Goal: Answer question/provide support

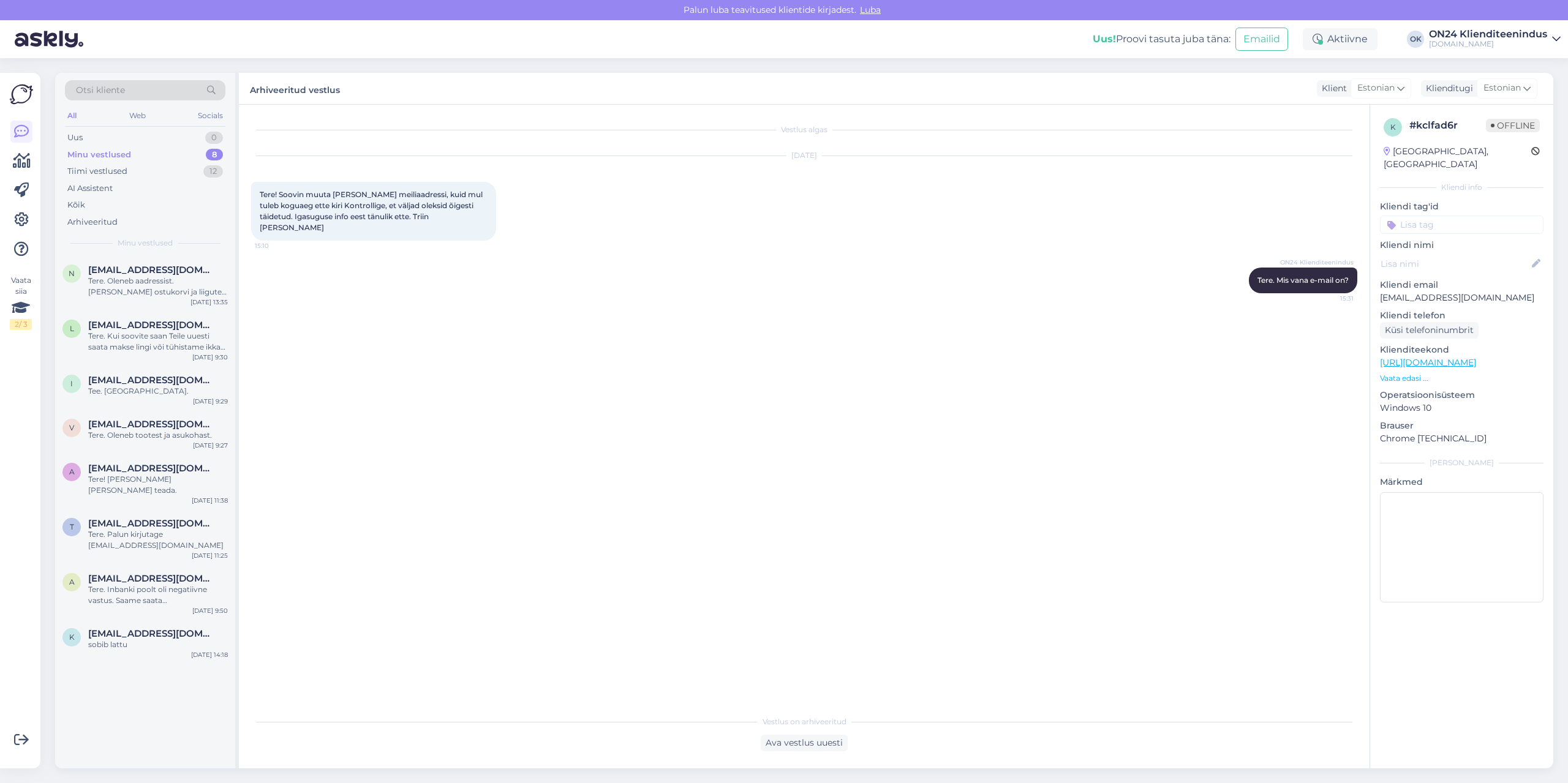
click at [139, 127] on div "Otsi kliente All Web Socials Uus 0 Minu vestlused 8 Tiimi vestlused 12 AI Assis…" at bounding box center [145, 164] width 180 height 183
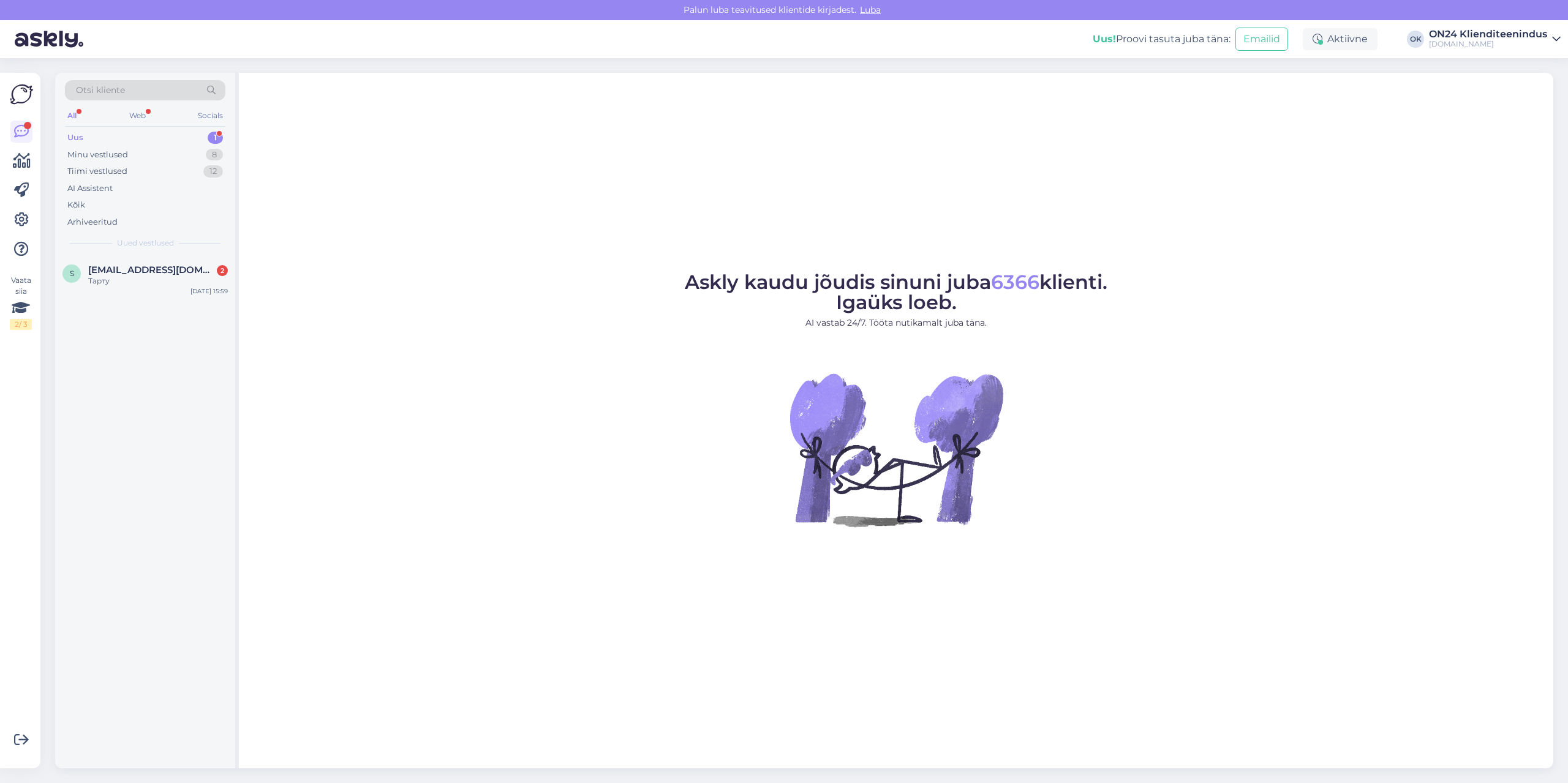
click at [127, 141] on div "Uus 1" at bounding box center [145, 138] width 161 height 17
click at [133, 275] on span "[EMAIL_ADDRESS][DOMAIN_NAME]" at bounding box center [152, 270] width 127 height 11
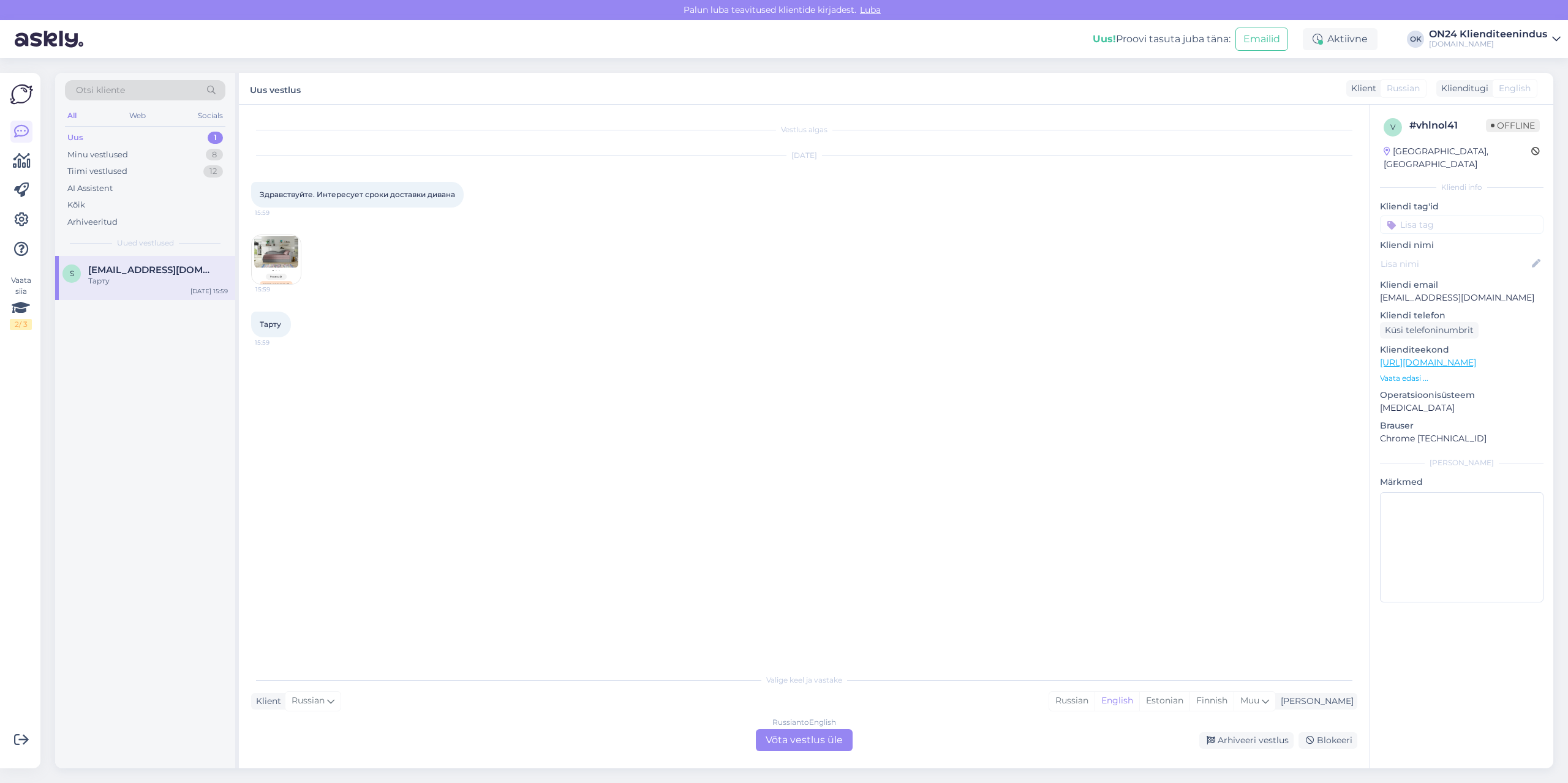
click at [266, 255] on img at bounding box center [276, 259] width 49 height 49
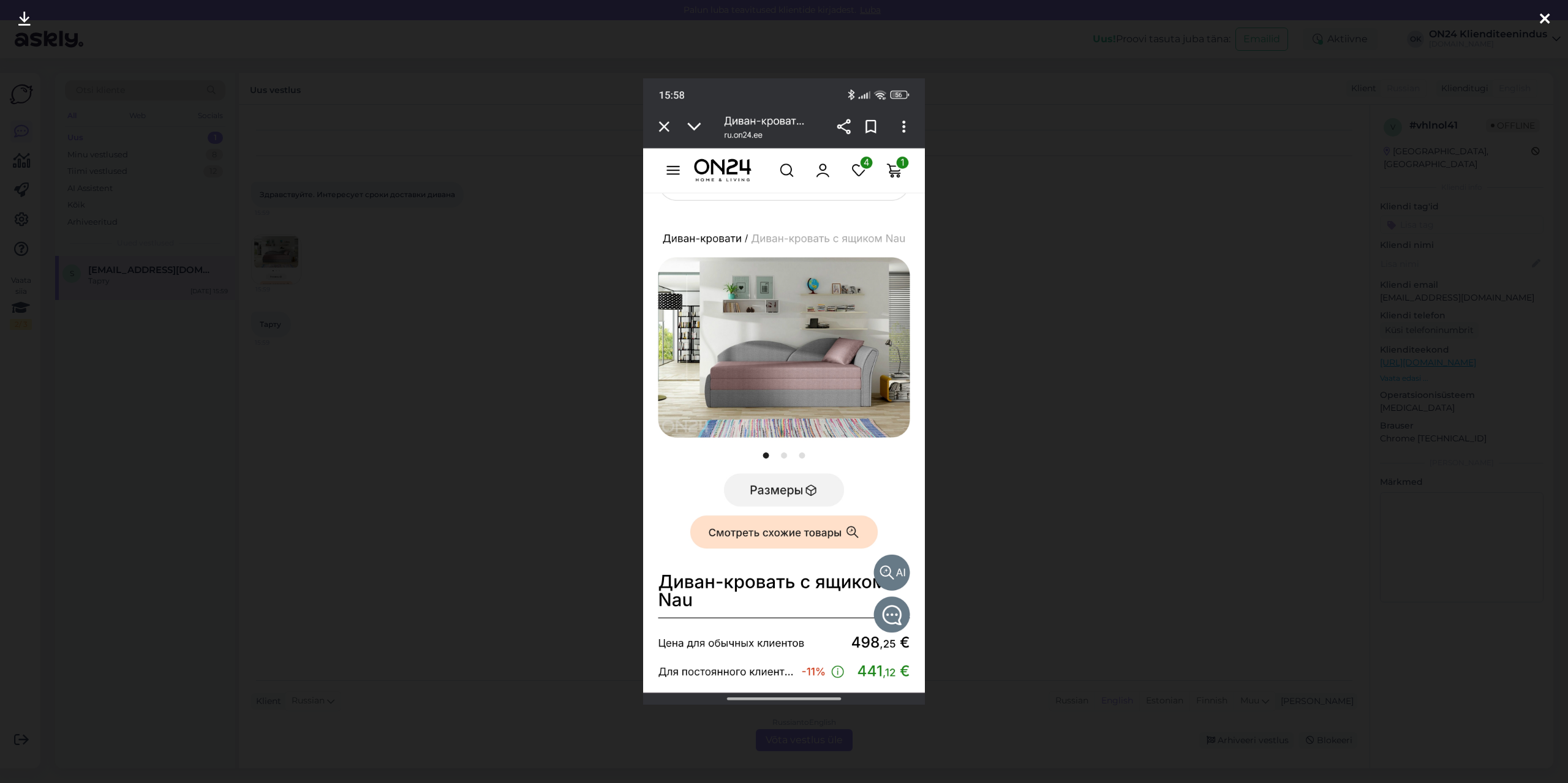
click at [460, 345] on div at bounding box center [784, 392] width 1568 height 783
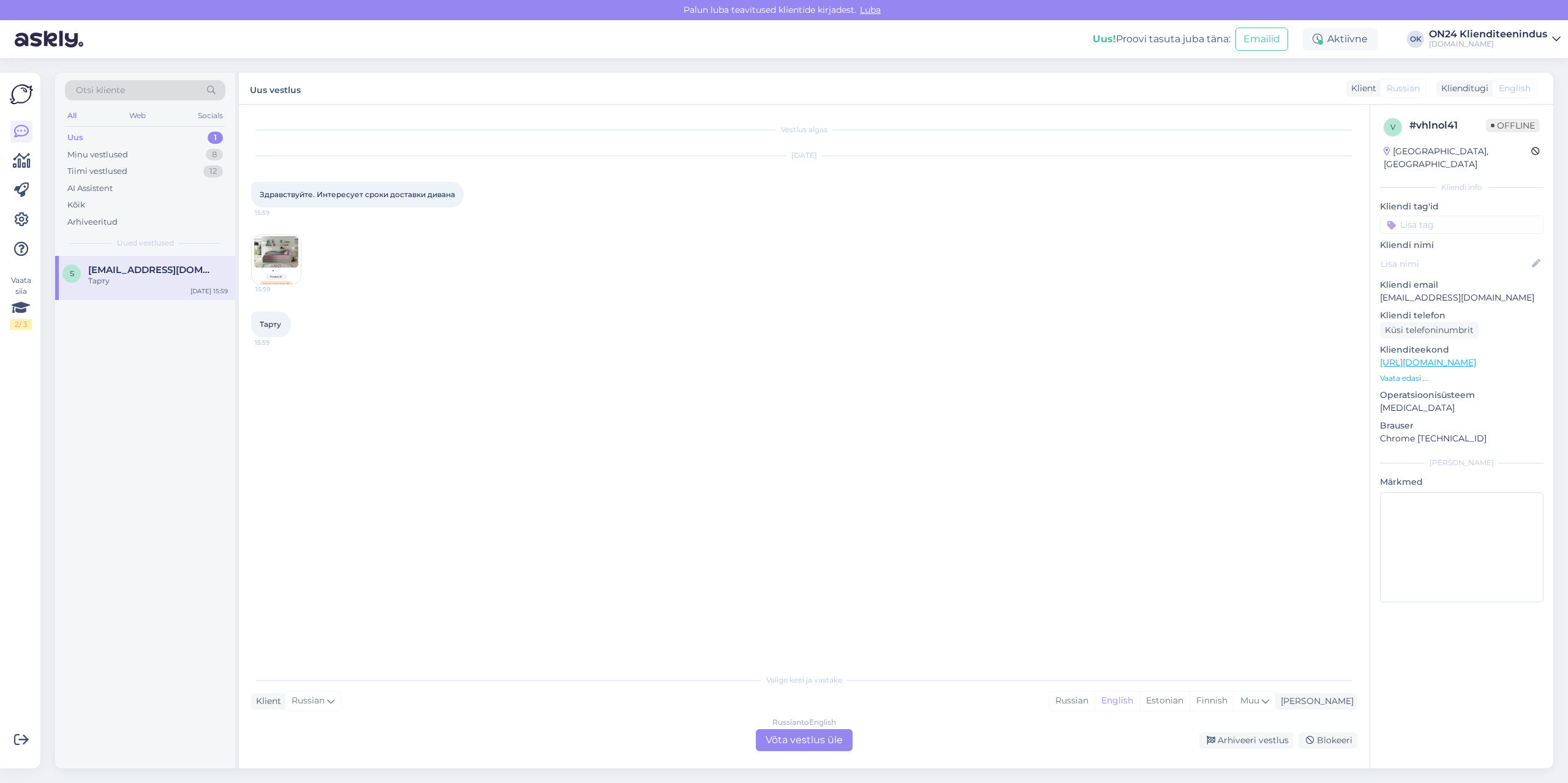
click at [1413, 373] on p "Vaata edasi ..." at bounding box center [1462, 378] width 163 height 11
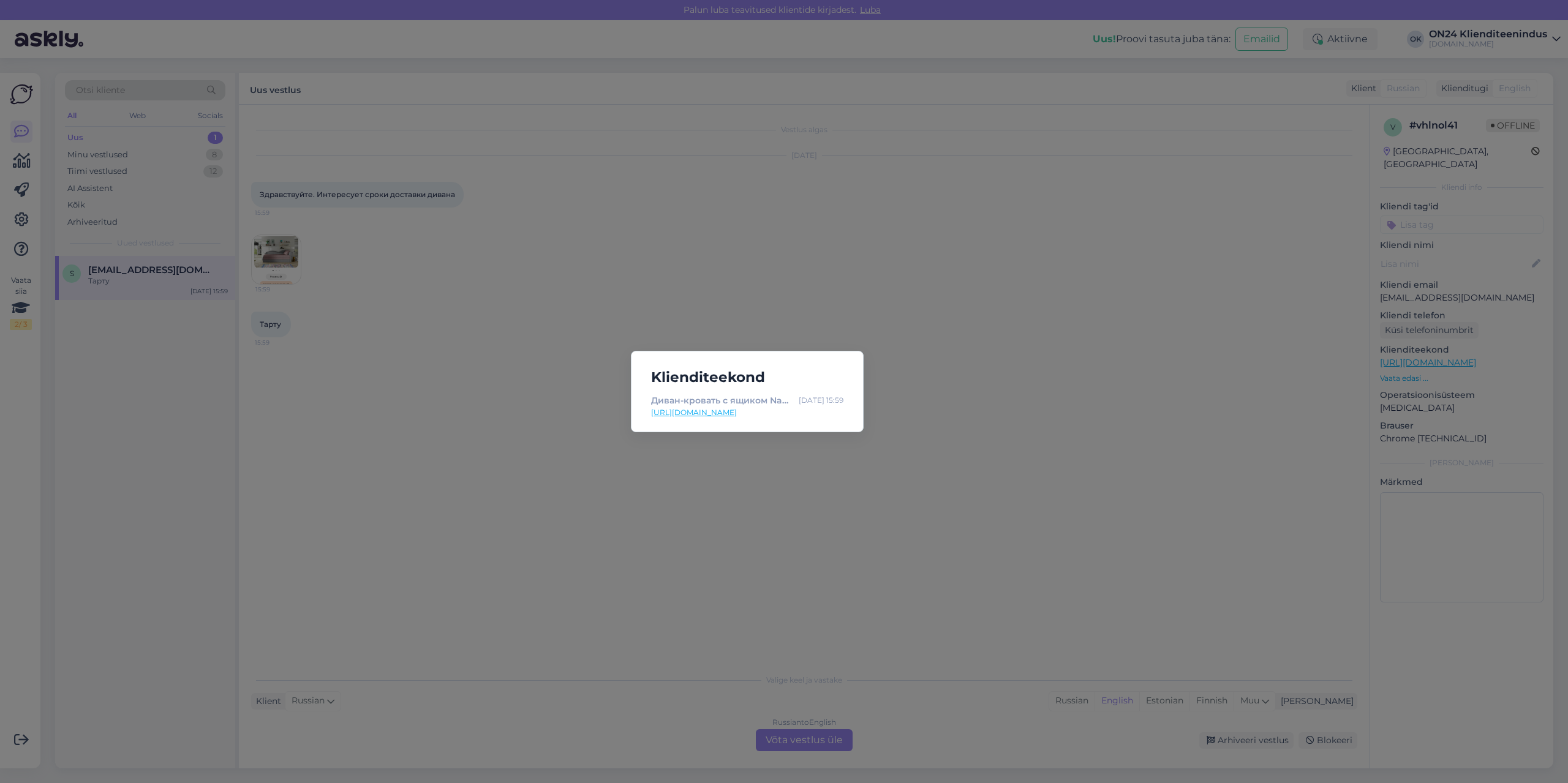
click at [786, 414] on link "[URL][DOMAIN_NAME]" at bounding box center [747, 412] width 192 height 11
click at [553, 535] on div "Klienditeekond Диван-кровать с ящиком Nau EP-251648 - [DOMAIN_NAME] Мебель и ин…" at bounding box center [784, 392] width 1568 height 783
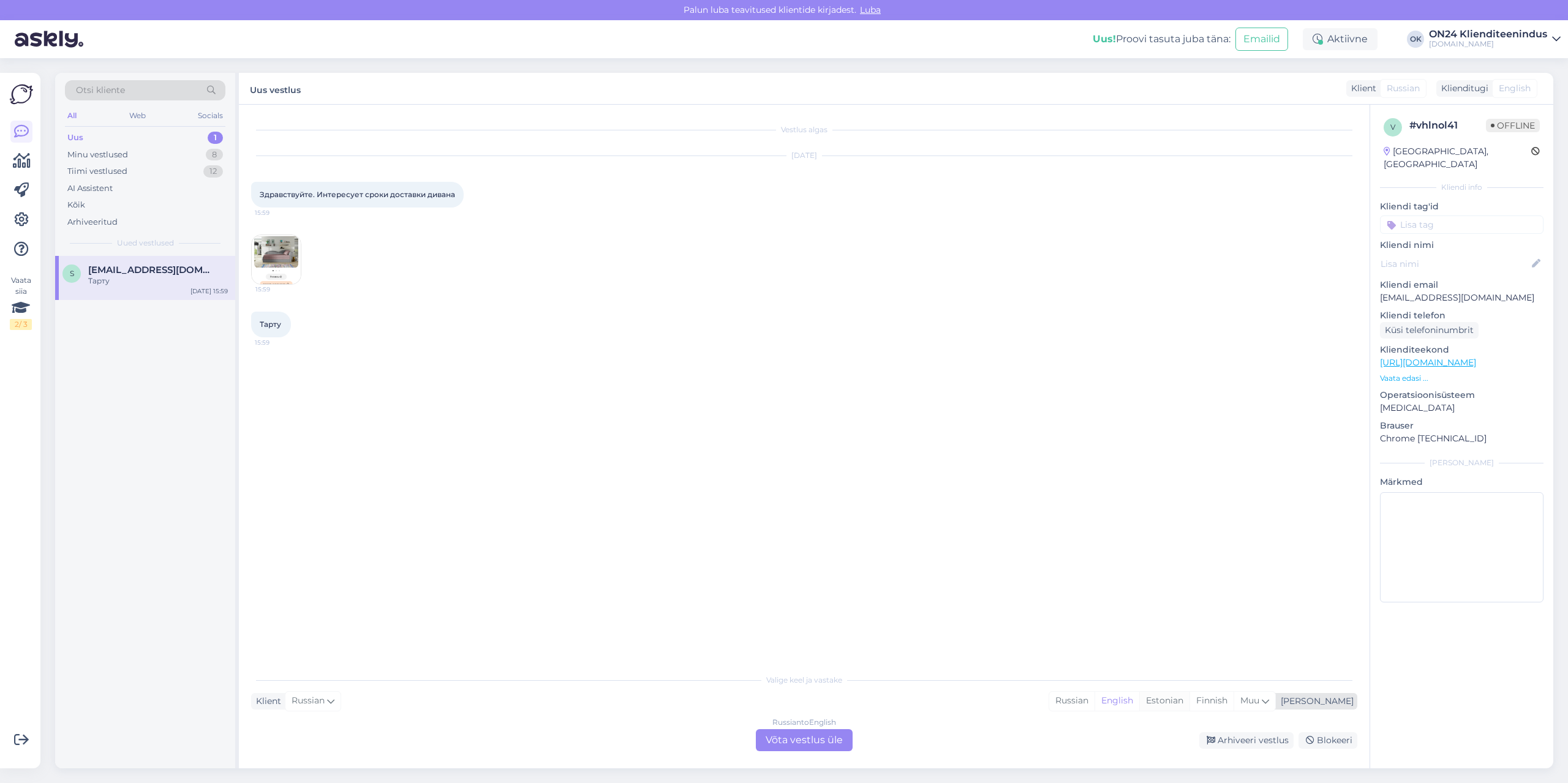
click at [1190, 699] on div "Estonian" at bounding box center [1165, 701] width 50 height 18
click at [831, 734] on div "Russian to Estonian Võta vestlus üle" at bounding box center [803, 741] width 97 height 22
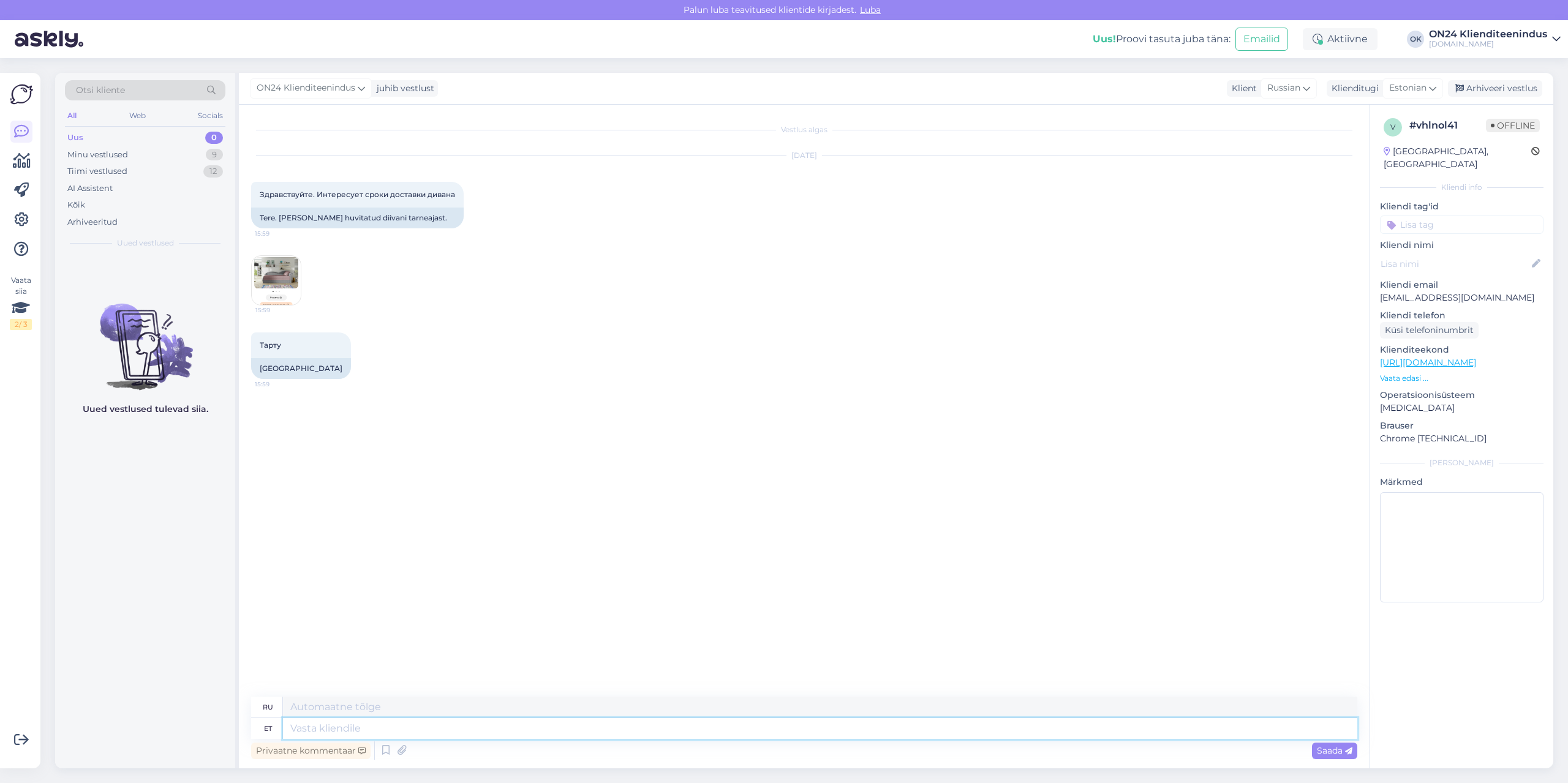
click at [825, 725] on textarea at bounding box center [820, 729] width 1074 height 21
type textarea "Tere."
type textarea "Привет."
type textarea "Tere. [GEOGRAPHIC_DATA]"
type textarea "Здравствуйте. Время доставки."
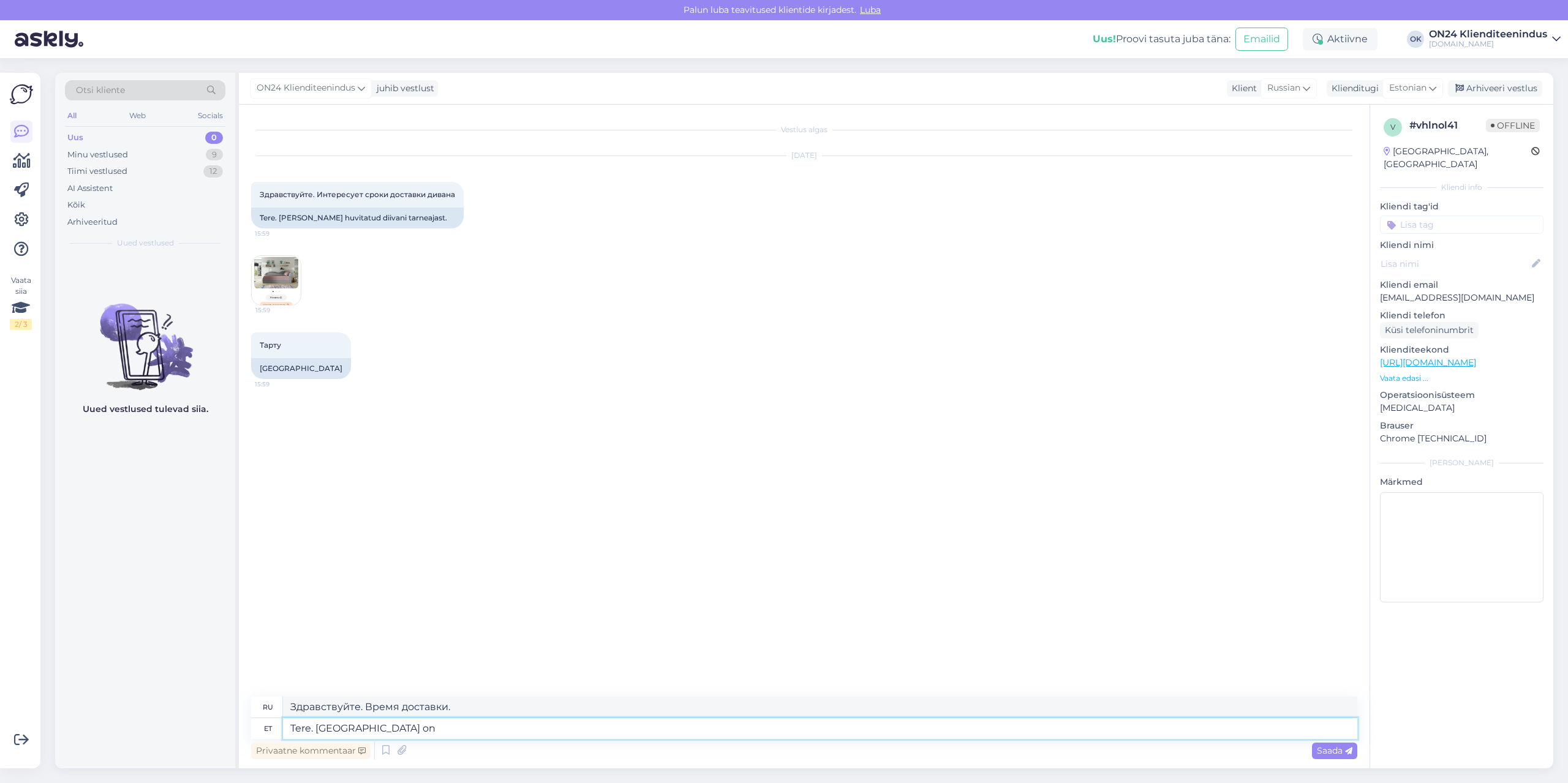
type textarea "Tere. [GEOGRAPHIC_DATA] on"
type textarea "Здравствуйте. Срок доставки:"
type textarea "Tere. [GEOGRAPHIC_DATA] on 2-4 nädalat."
type textarea "Здравствуйте. Срок доставки 2-4."
type textarea "Tere. [GEOGRAPHIC_DATA] on 2-4 nädalat."
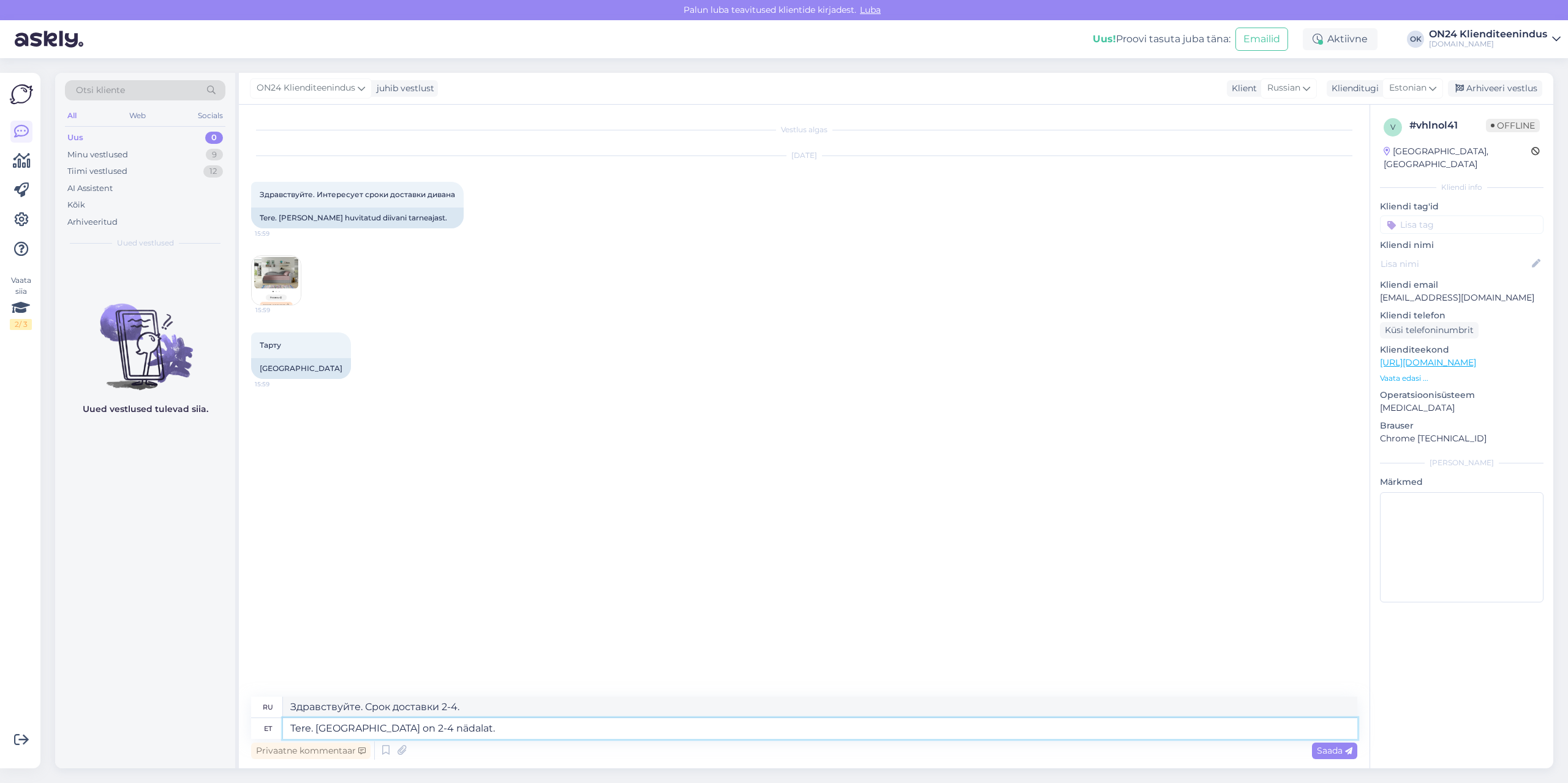
type textarea "Здравствуйте. Срок доставки 2-4 недели."
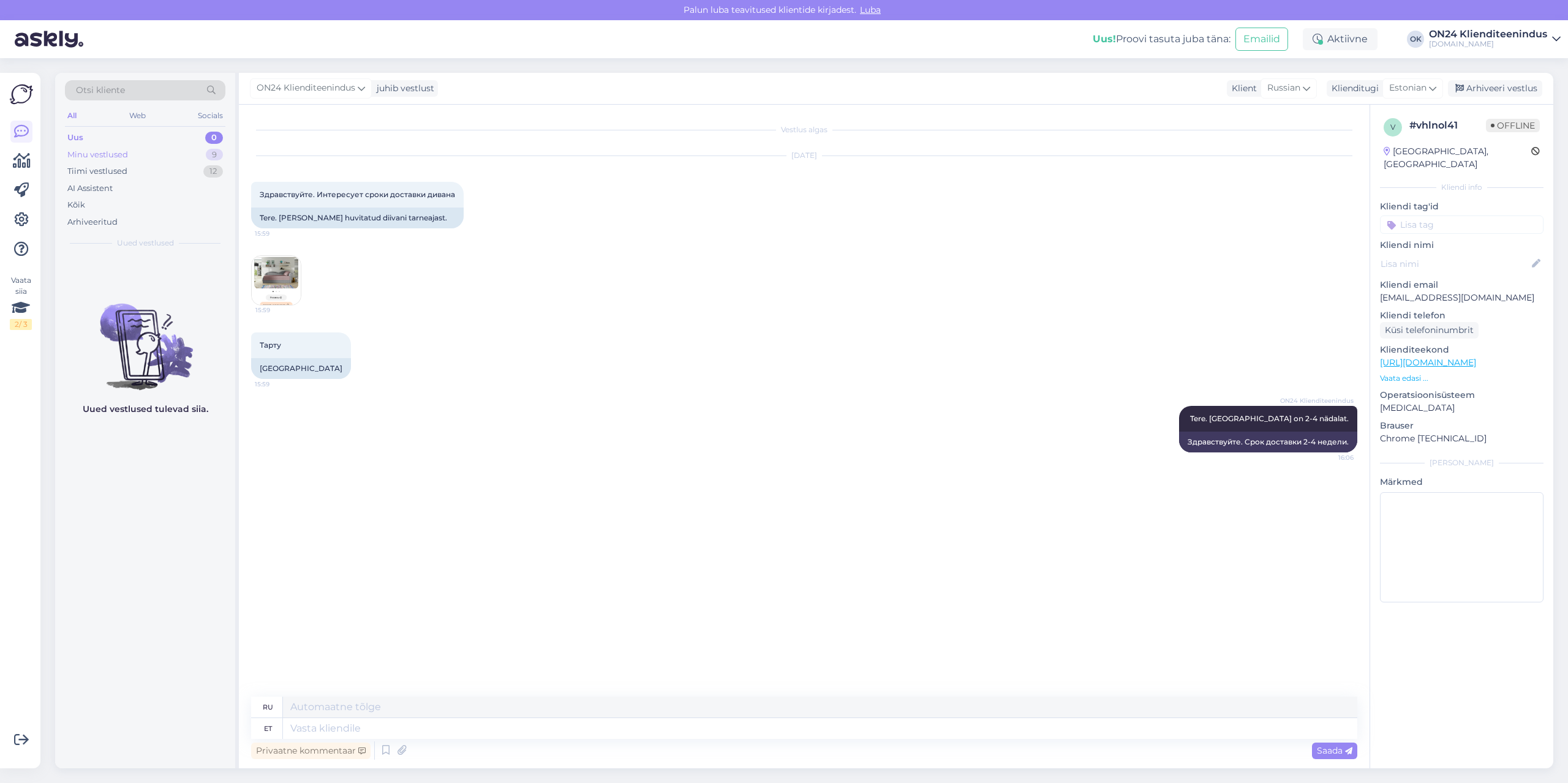
click at [141, 154] on div "Minu vestlused 9" at bounding box center [145, 154] width 161 height 17
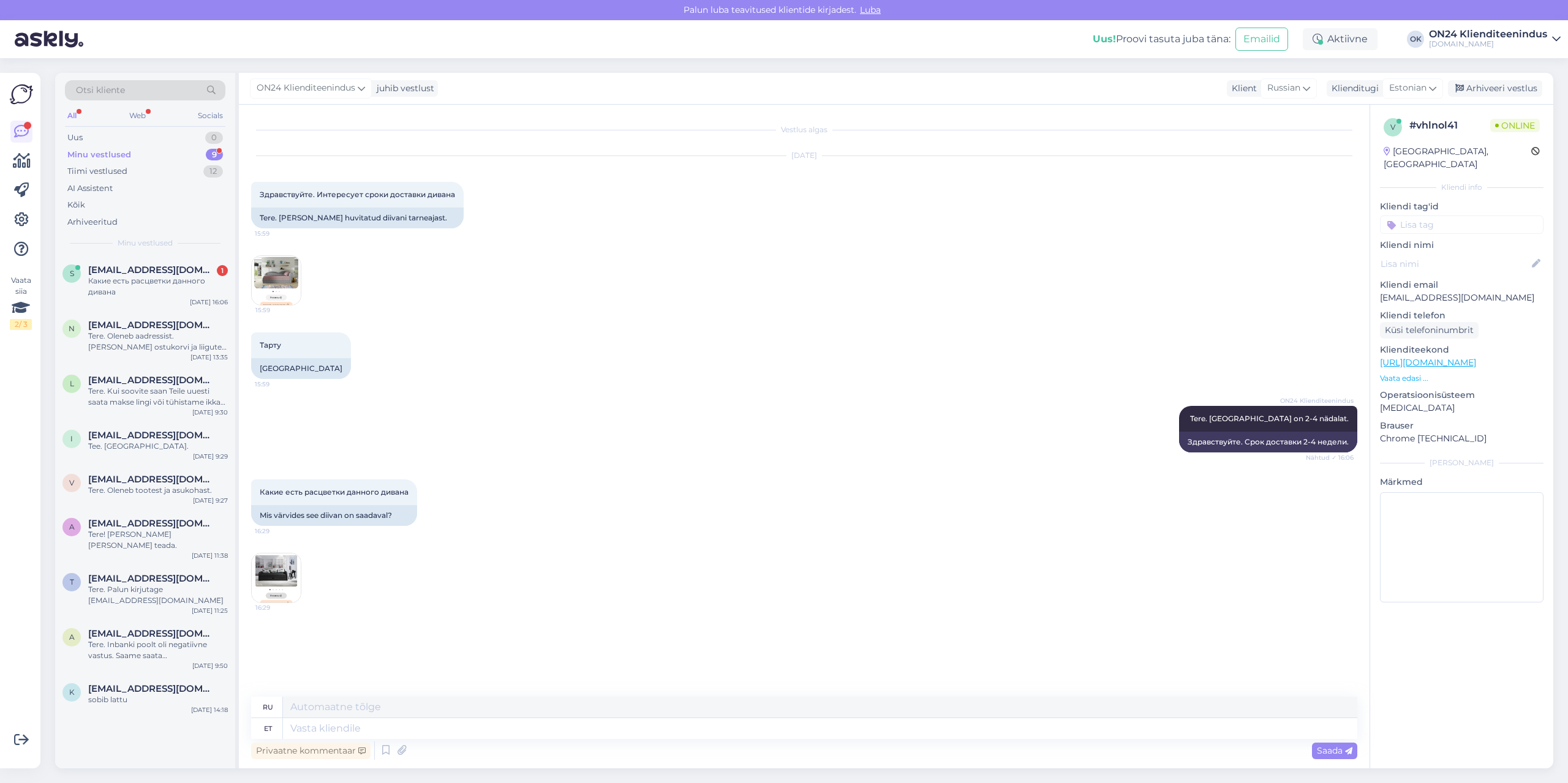
click at [136, 151] on div "Minu vestlused 9" at bounding box center [145, 154] width 161 height 17
click at [161, 266] on span "[EMAIL_ADDRESS][DOMAIN_NAME]" at bounding box center [152, 270] width 127 height 11
click at [262, 595] on img at bounding box center [276, 578] width 49 height 49
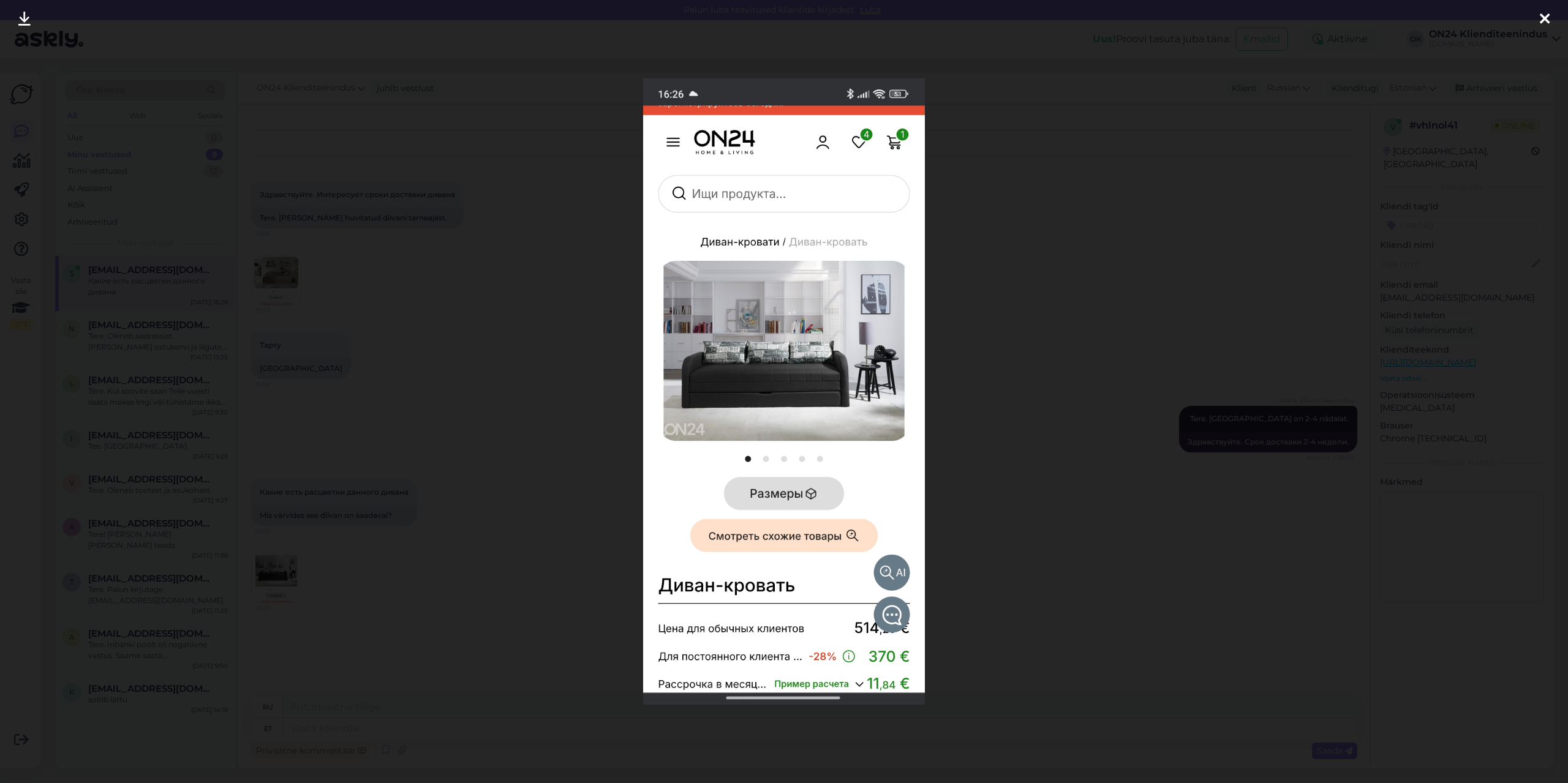
click at [479, 486] on div at bounding box center [784, 392] width 1568 height 783
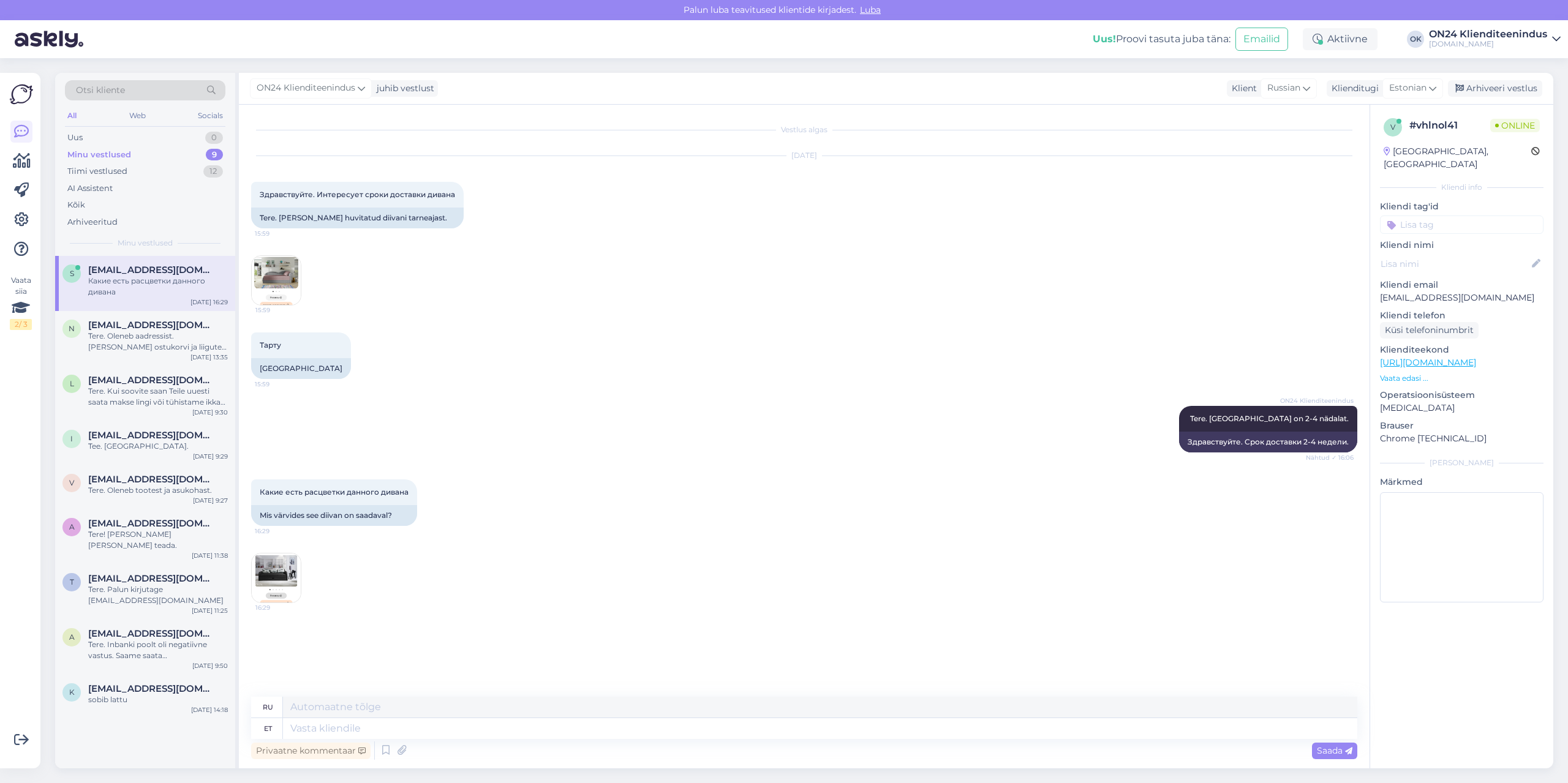
click at [1411, 373] on p "Vaata edasi ..." at bounding box center [1462, 378] width 163 height 11
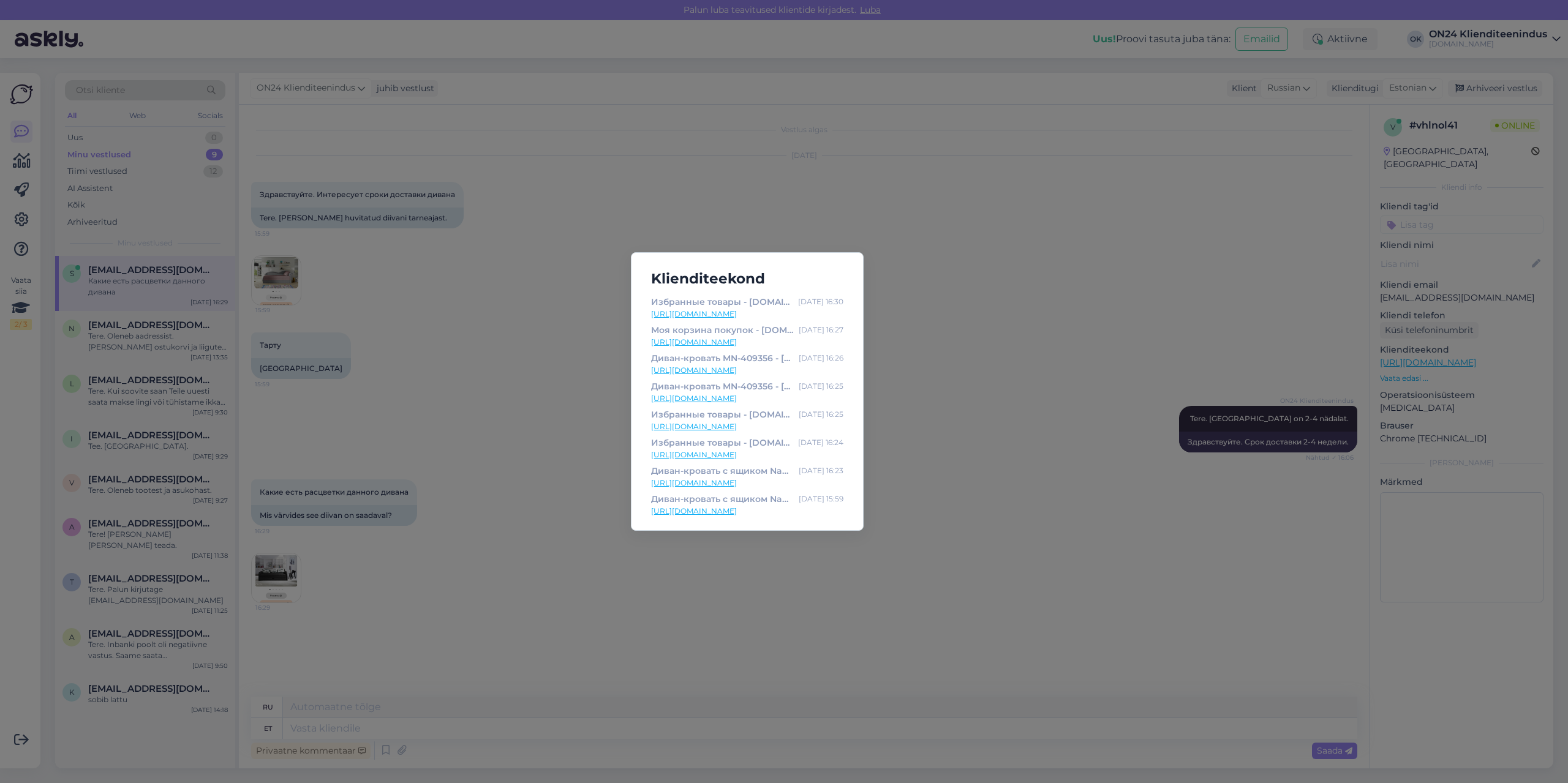
click at [739, 398] on link "[URL][DOMAIN_NAME]" at bounding box center [747, 398] width 192 height 11
click at [742, 604] on div "Klienditeekond Избранные товары - [DOMAIN_NAME] Мебель и интерьер [DATE] 16:30 …" at bounding box center [784, 392] width 1568 height 783
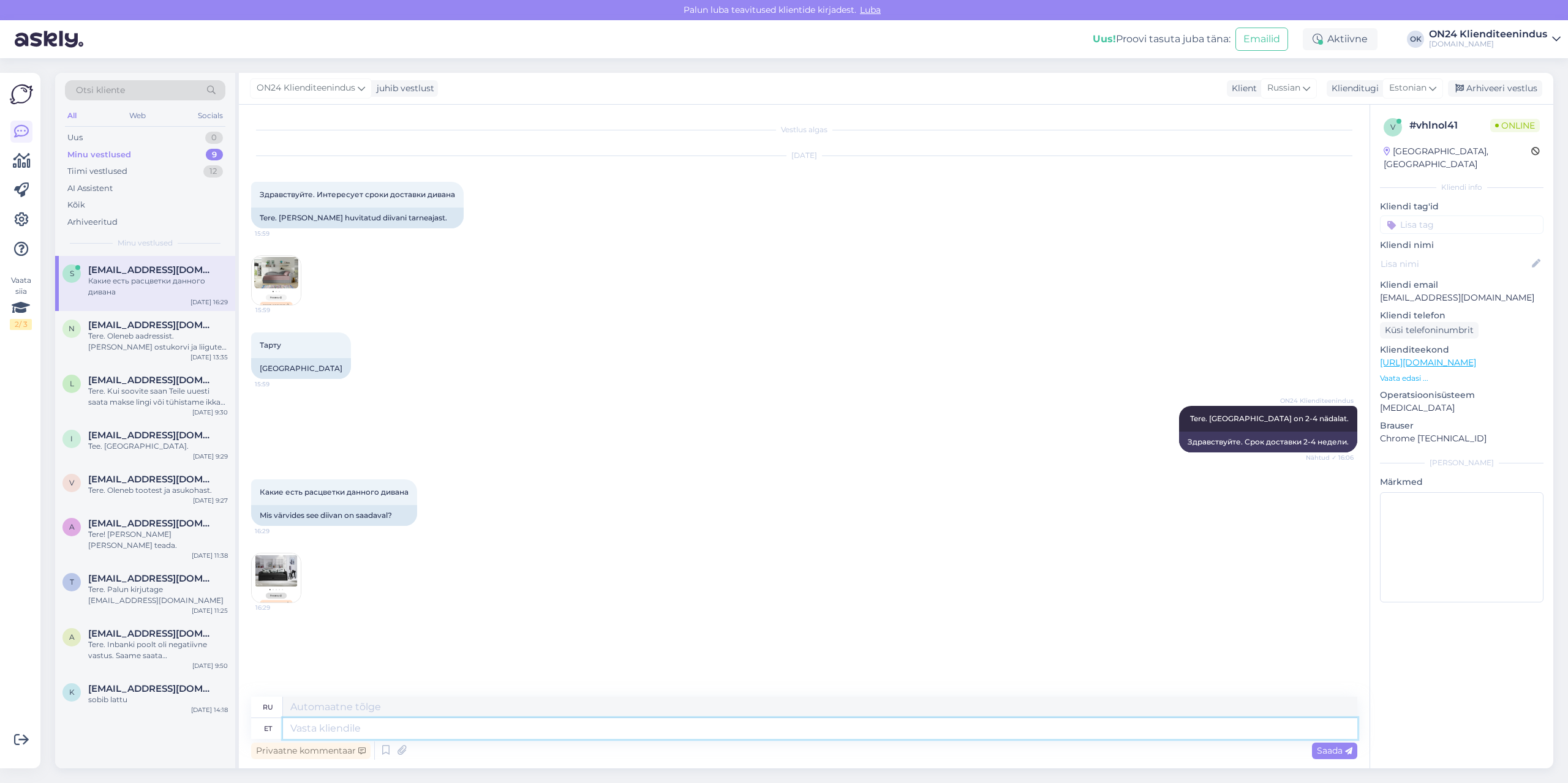
click at [431, 737] on textarea at bounding box center [820, 729] width 1074 height 21
paste textarea "[URL][DOMAIN_NAME]"
type textarea "[URL][DOMAIN_NAME]"
paste textarea "[URL][DOMAIN_NAME]"
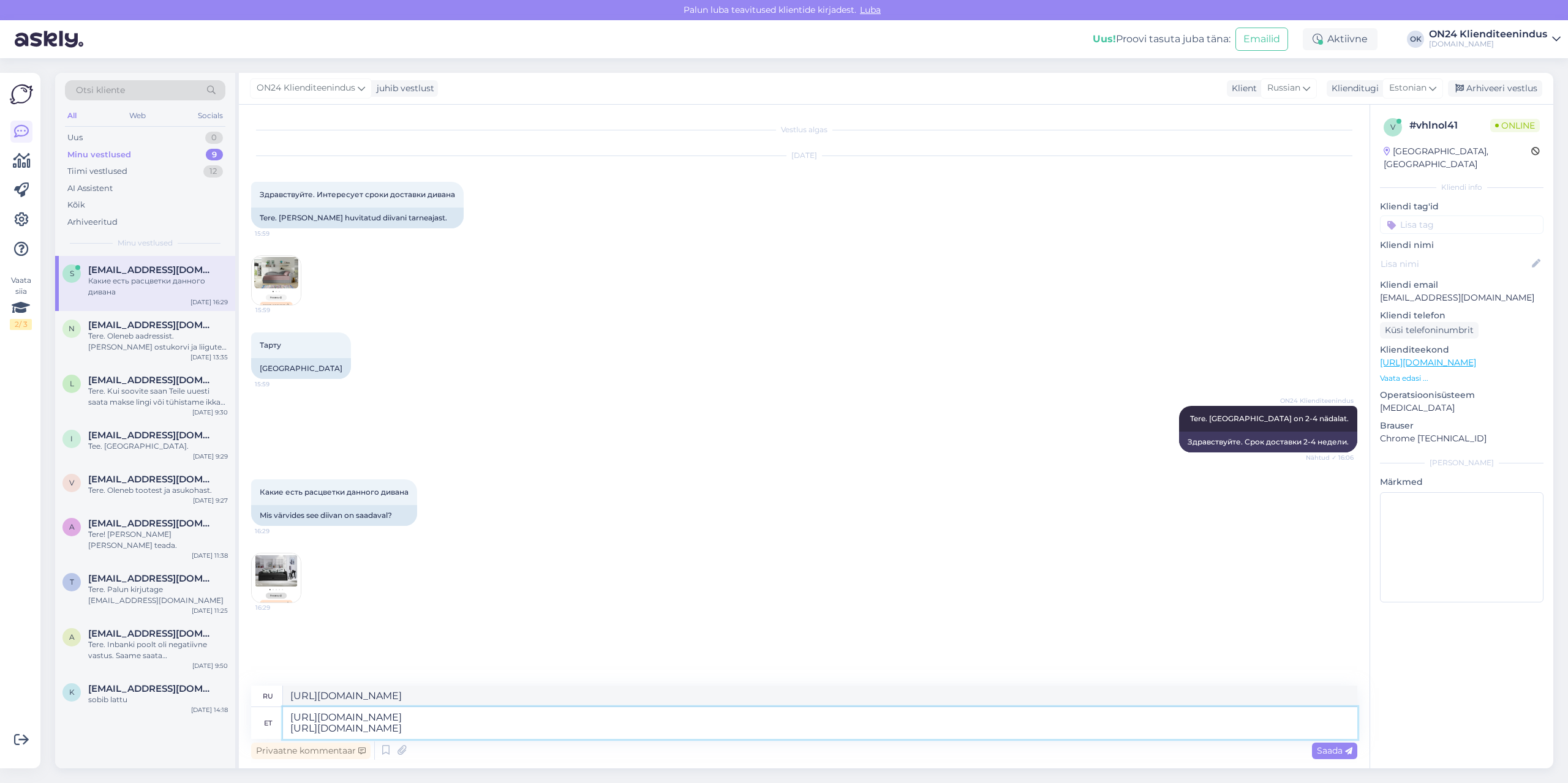
type textarea "[URL][DOMAIN_NAME] [URL][DOMAIN_NAME]"
click at [1346, 748] on icon at bounding box center [1348, 751] width 8 height 8
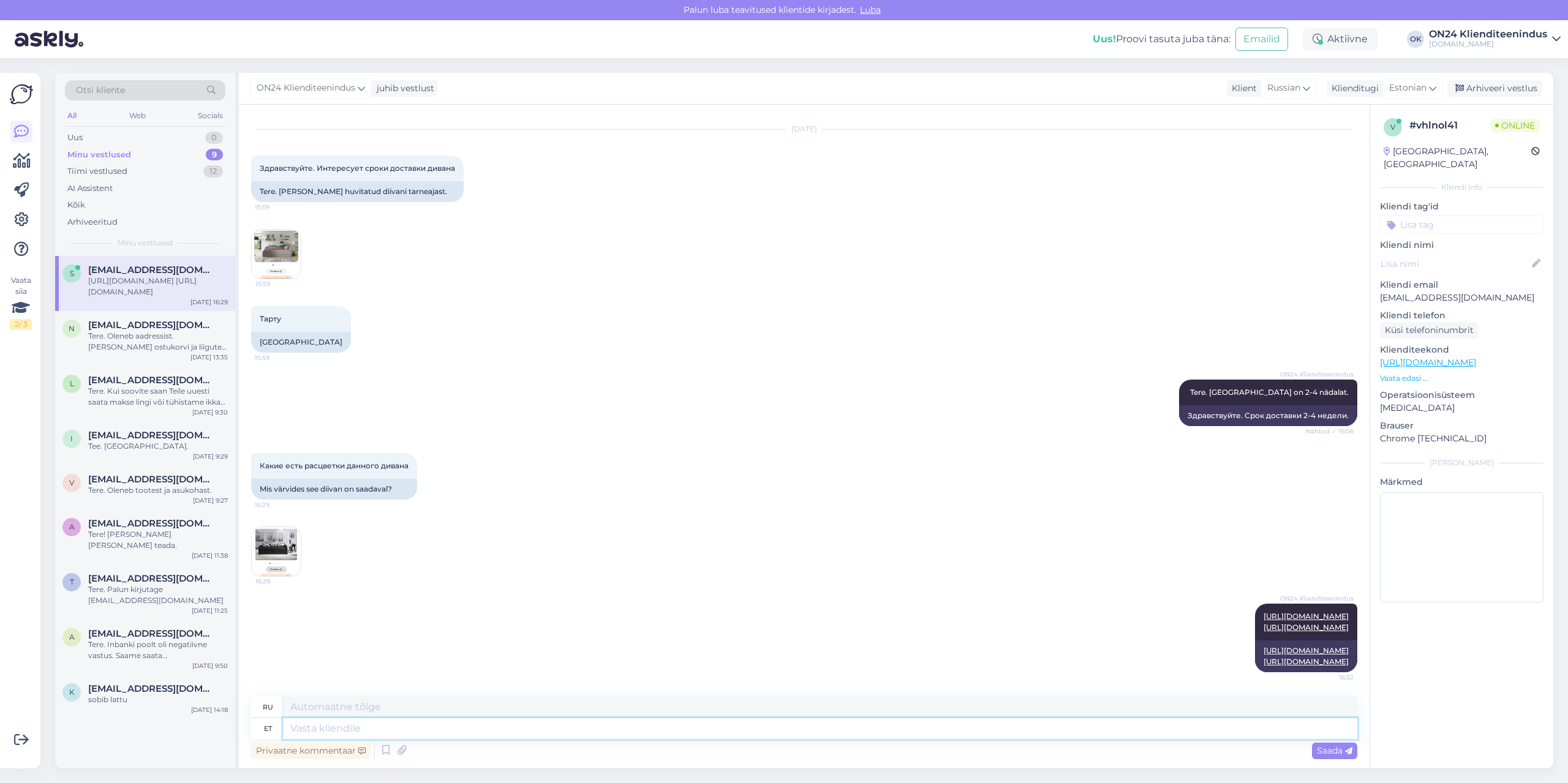
click at [404, 732] on textarea at bounding box center [820, 729] width 1074 height 21
type textarea "Veel o"
type textarea "Более"
type textarea "Veel on sa"
type textarea "Есть еще"
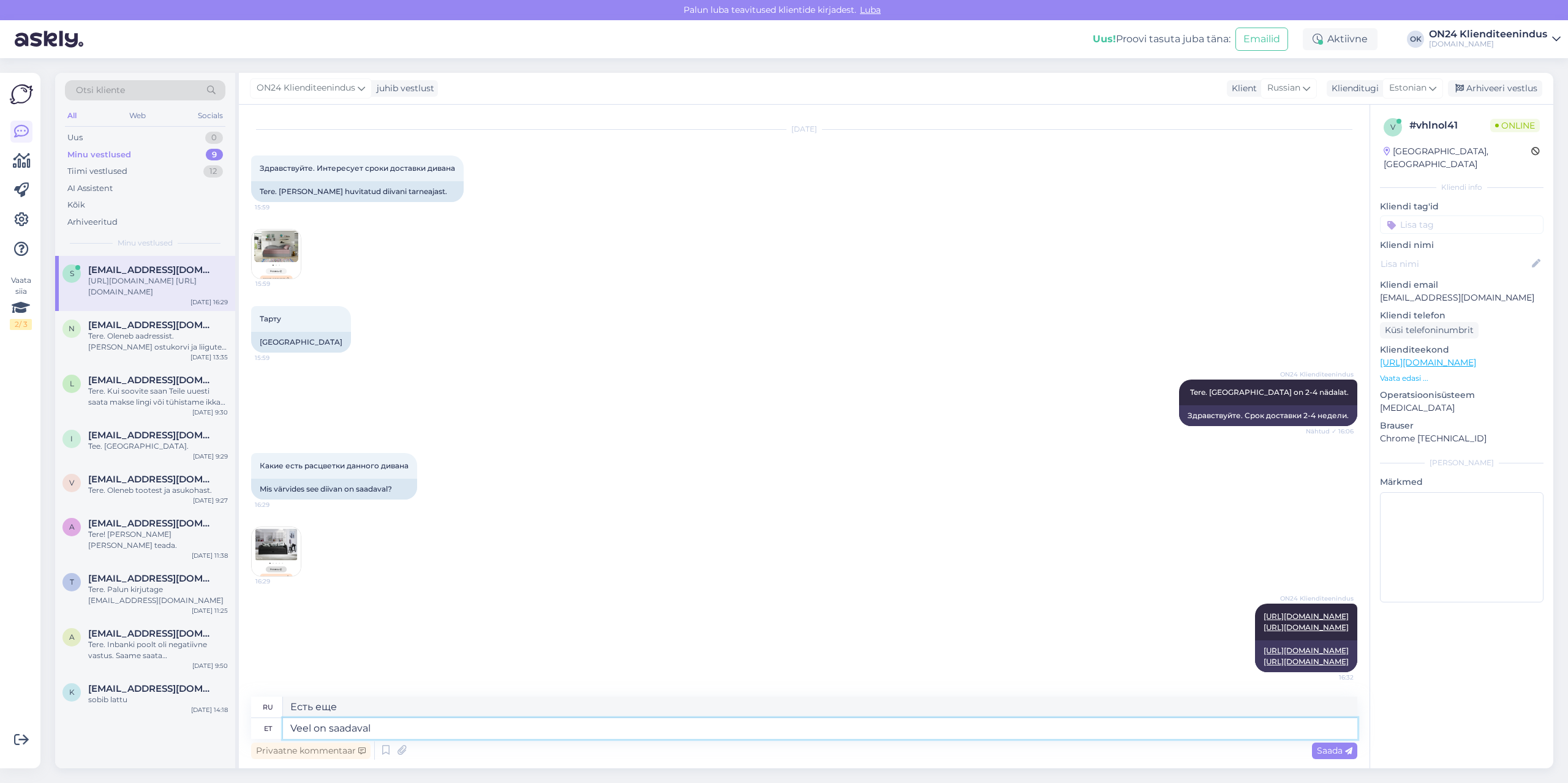
type textarea "Veel on saadaval s"
type textarea "Все еще доступно"
type textarea "Veel on saadaval sellised va"
type textarea "Есть еще такие доступные"
type textarea "Veel on saadaval sellised variandid"
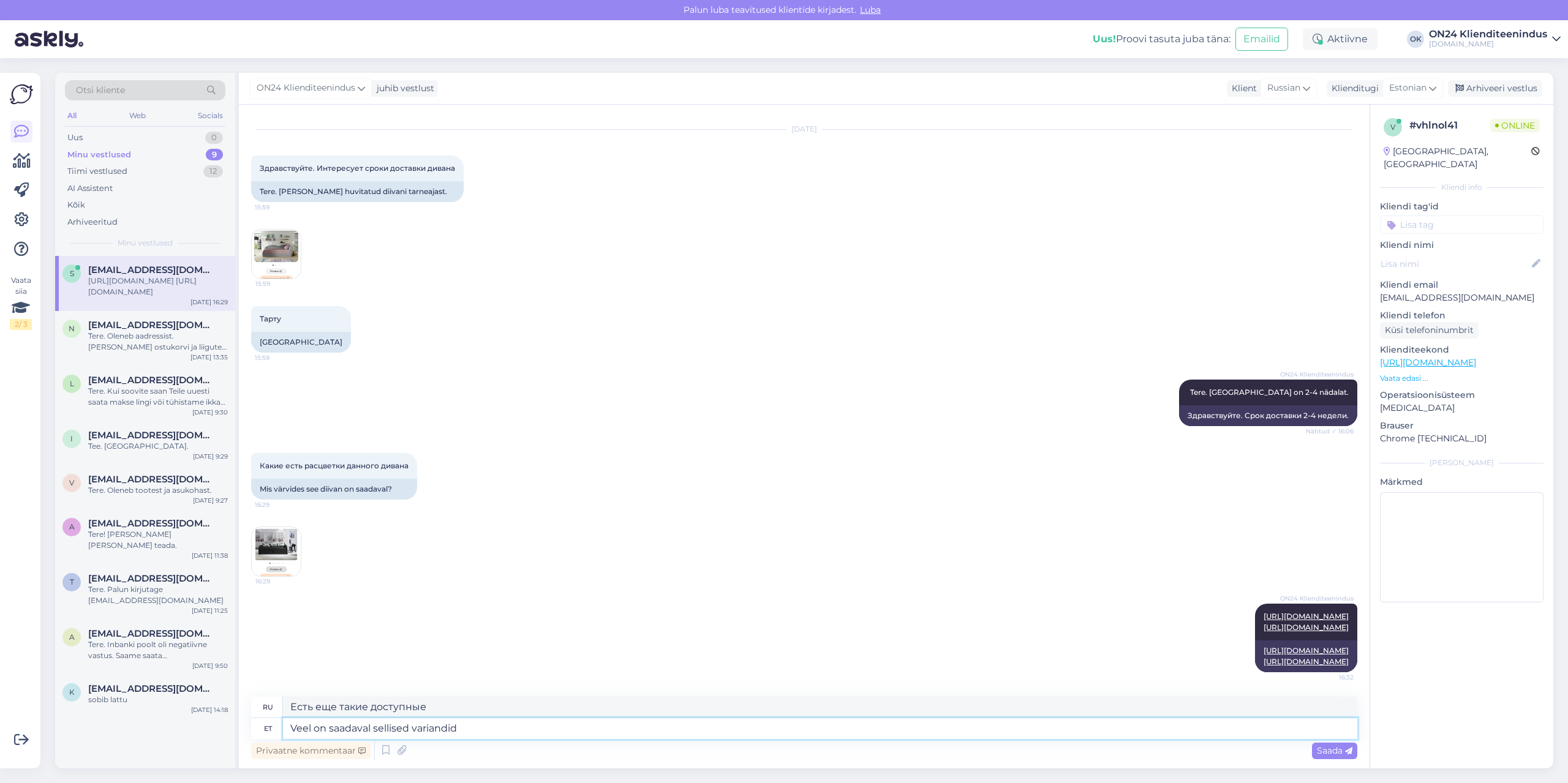
type textarea "Есть также и другие варианты, такие как этот"
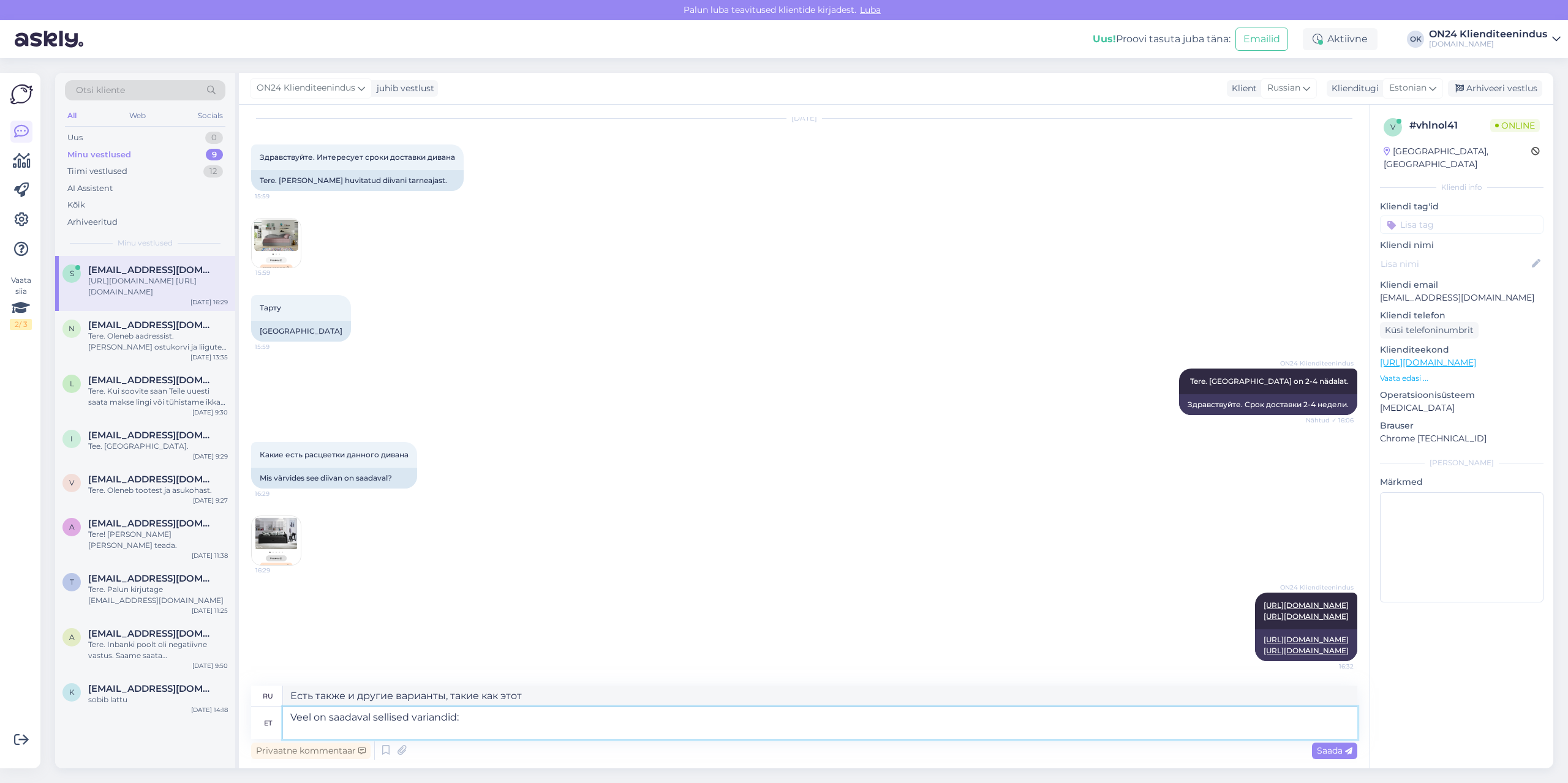
type textarea "Veel on saadaval sellised variandid:"
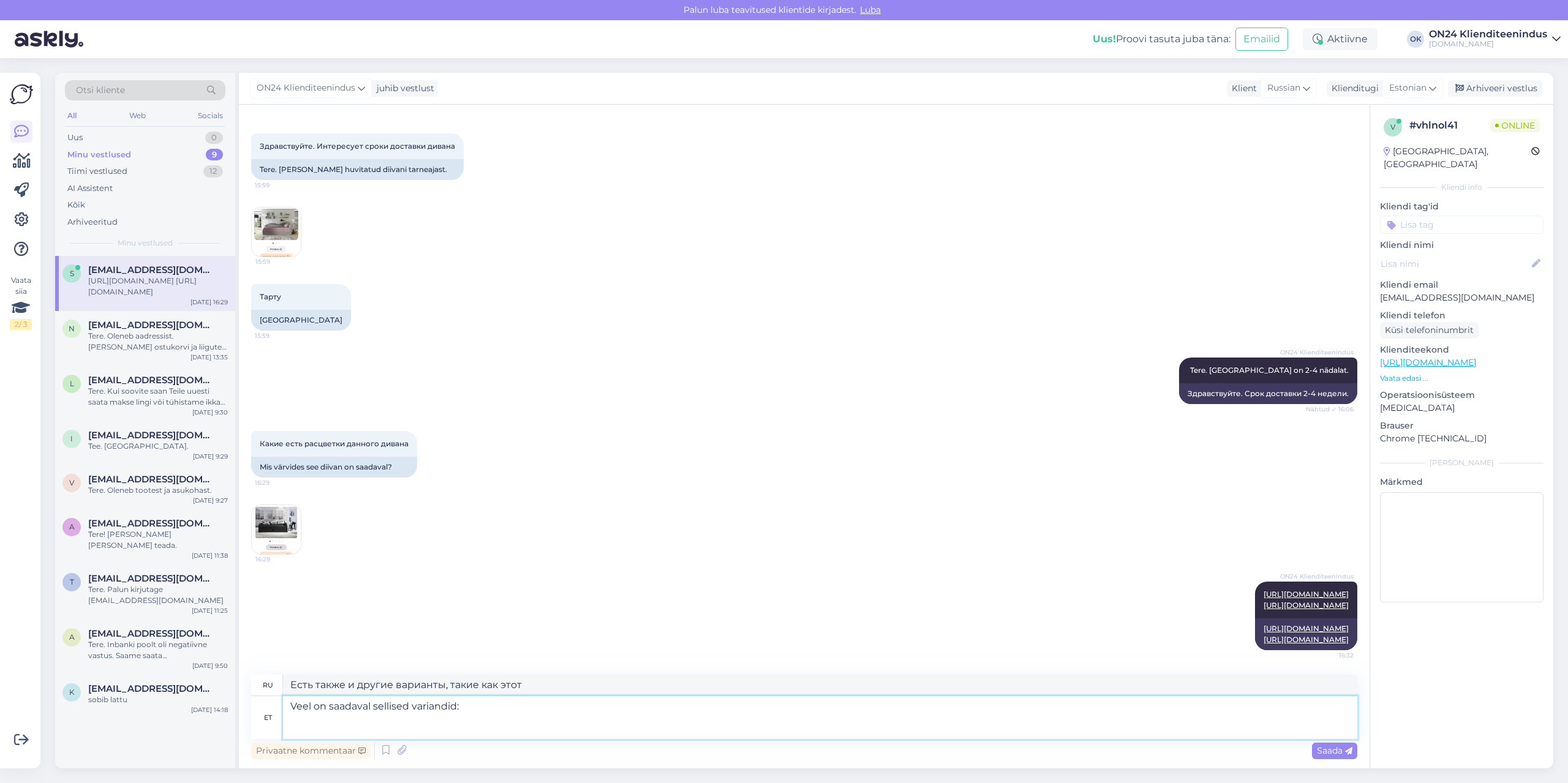
scroll to position [136, 0]
type textarea "Также доступны следующие опции:"
paste textarea "[URL][DOMAIN_NAME]"
type textarea "Veel on saadaval sellised variandid: [URL][DOMAIN_NAME]"
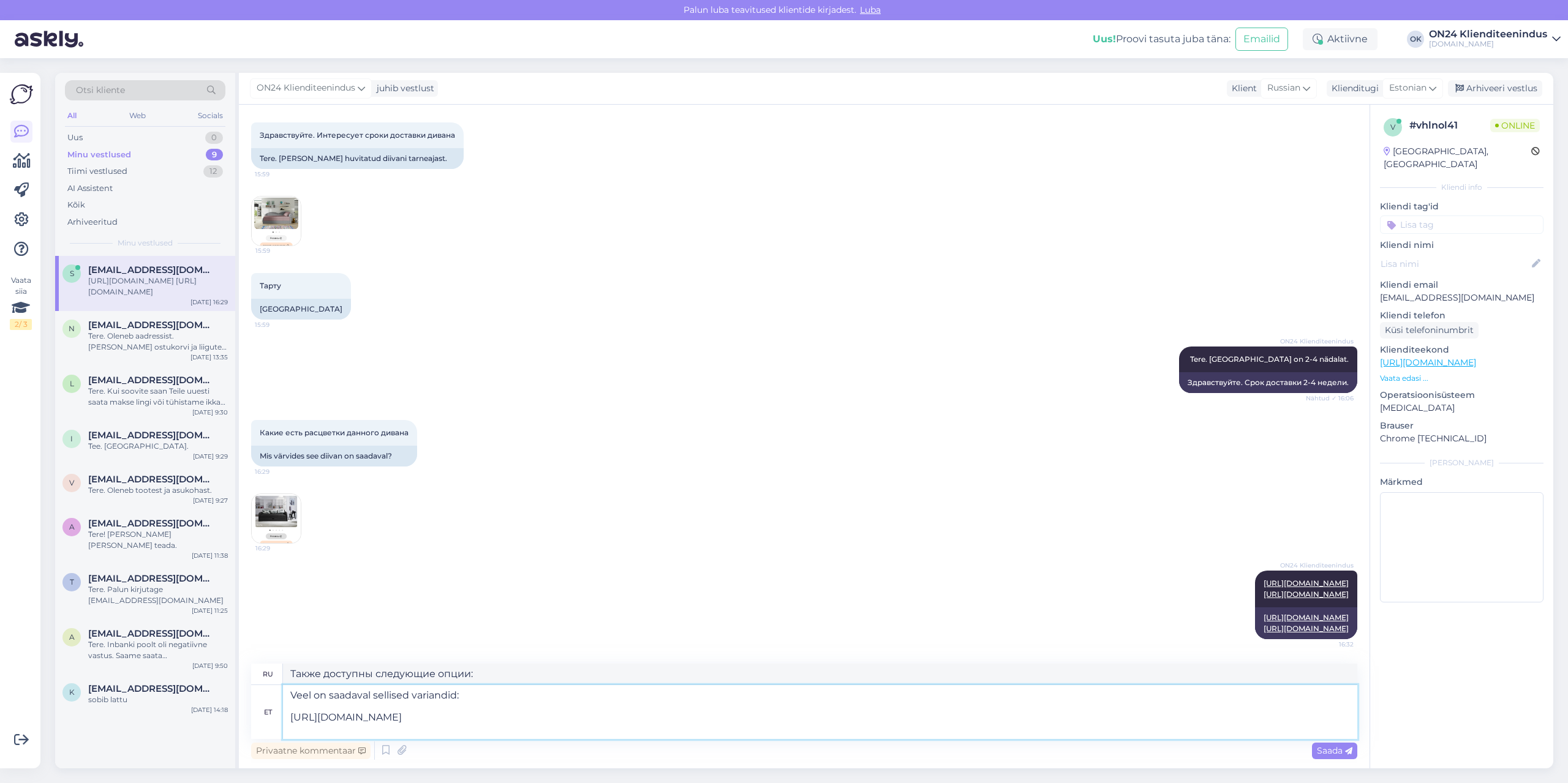
type textarea "Другие доступные варианты: [URL][DOMAIN_NAME]"
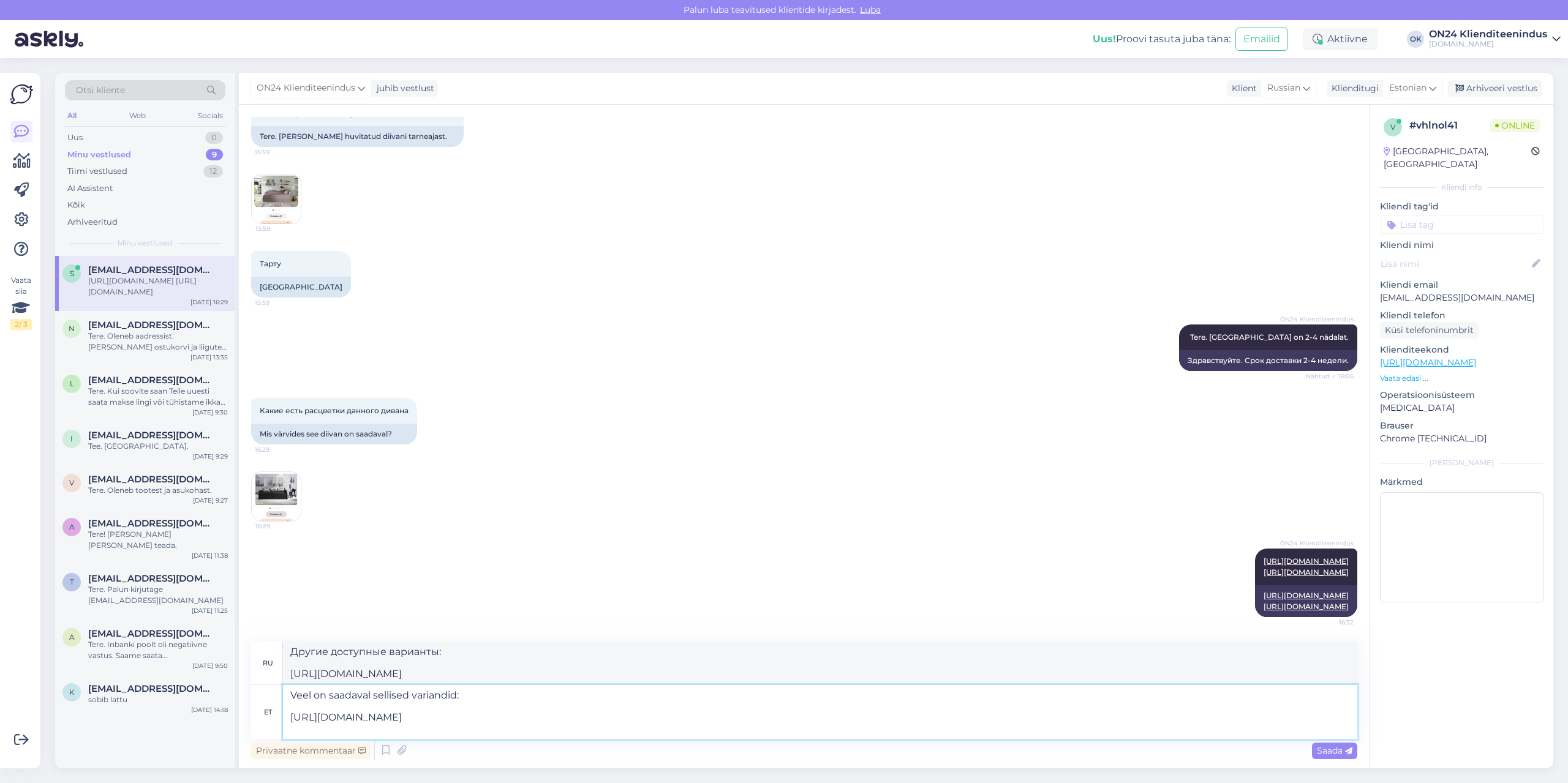
paste textarea "[URL][DOMAIN_NAME]"
type textarea "Veel on saadaval sellised variandid: [URL][DOMAIN_NAME] [URL][DOMAIN_NAME]"
type textarea "Другие доступные варианты: [URL][DOMAIN_NAME] [URL][DOMAIN_NAME]"
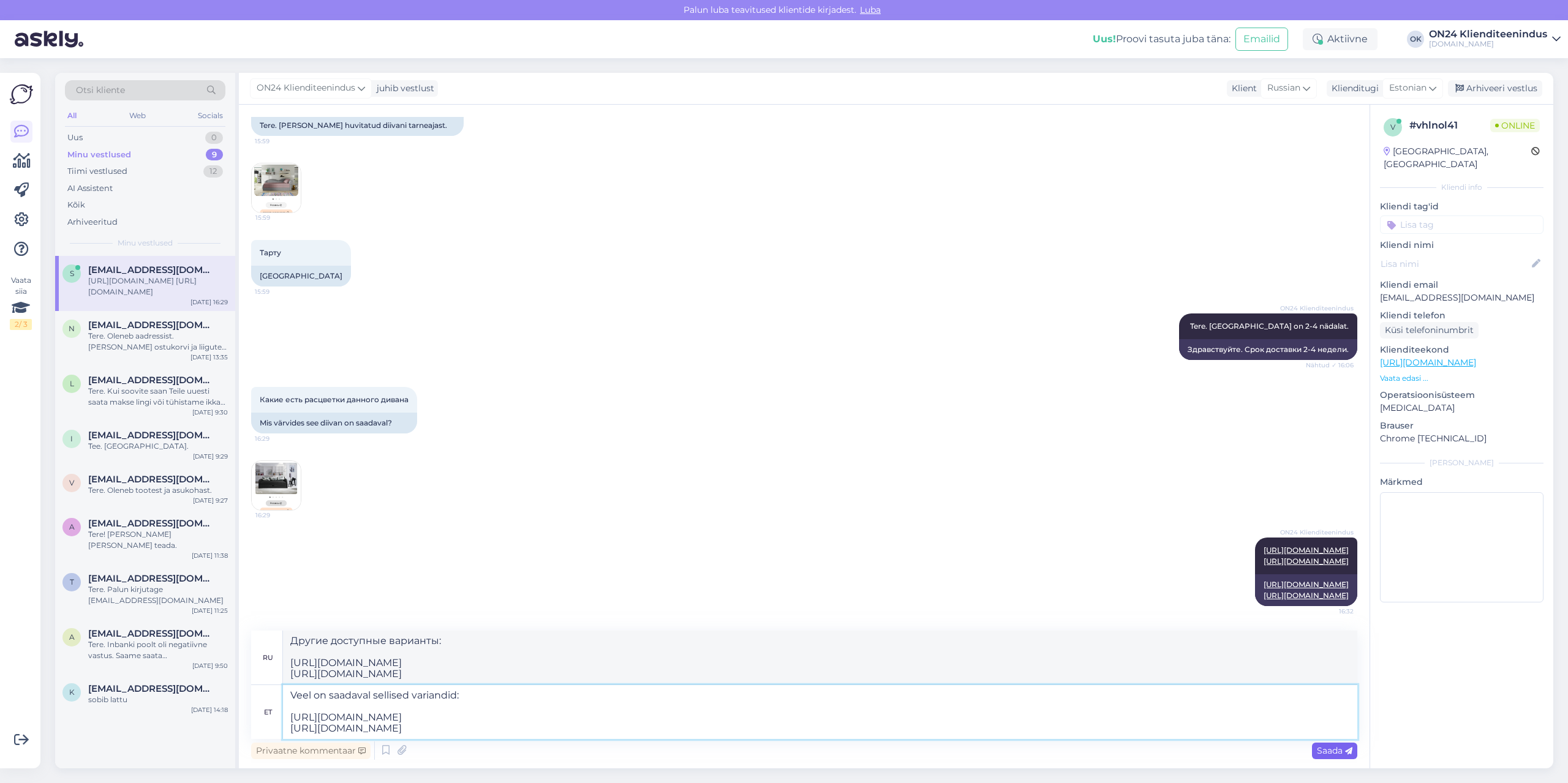
type textarea "Veel on saadaval sellised variandid: [URL][DOMAIN_NAME] [URL][DOMAIN_NAME]"
click at [1347, 751] on icon at bounding box center [1348, 751] width 8 height 8
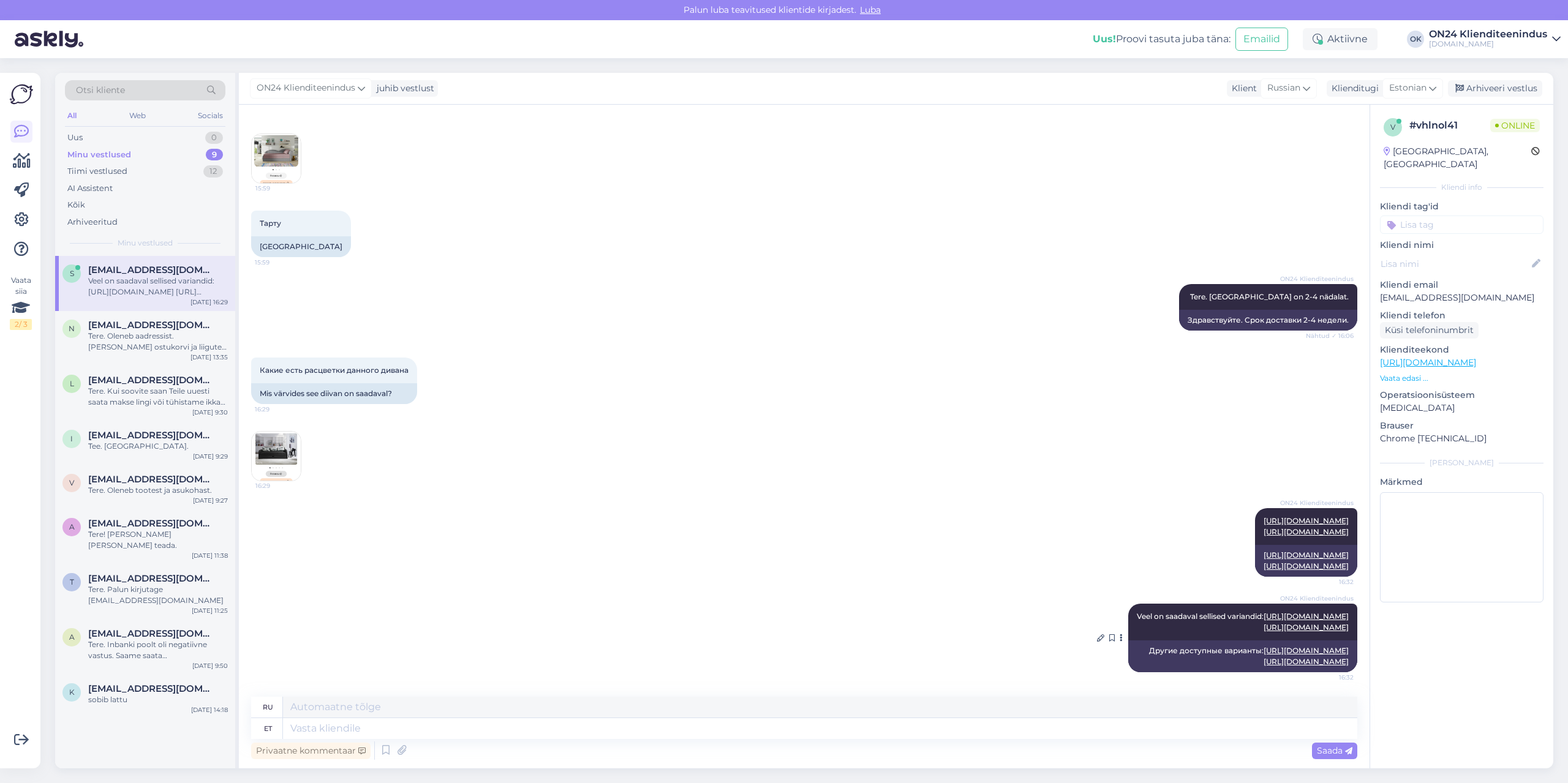
scroll to position [387, 0]
click at [424, 494] on div "ON24 Klienditeenindus [URL][DOMAIN_NAME] [URL][DOMAIN_NAME] 16:32 [URL][DOMAIN_…" at bounding box center [804, 542] width 1106 height 95
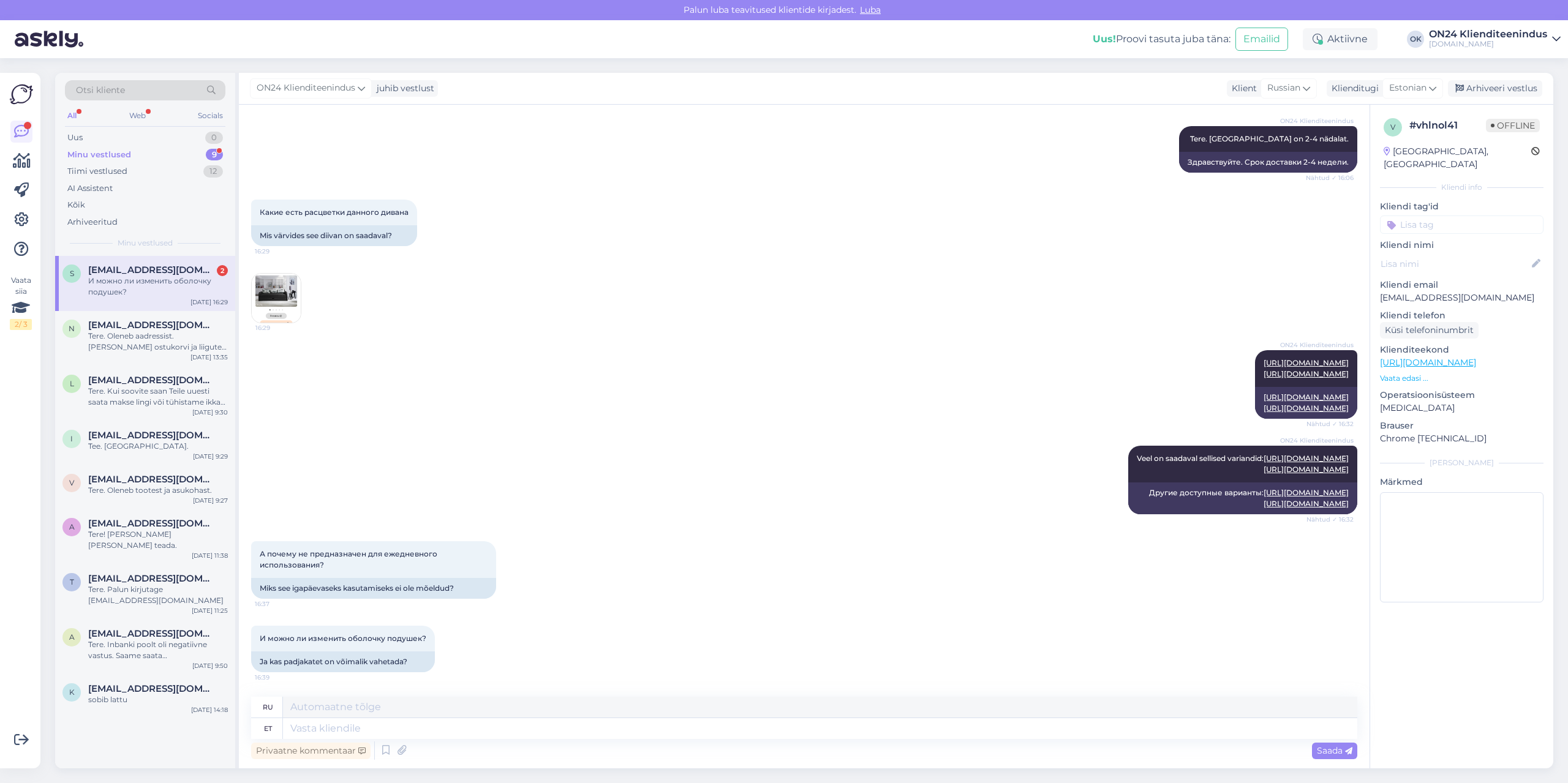
scroll to position [544, 0]
